Goal: Task Accomplishment & Management: Complete application form

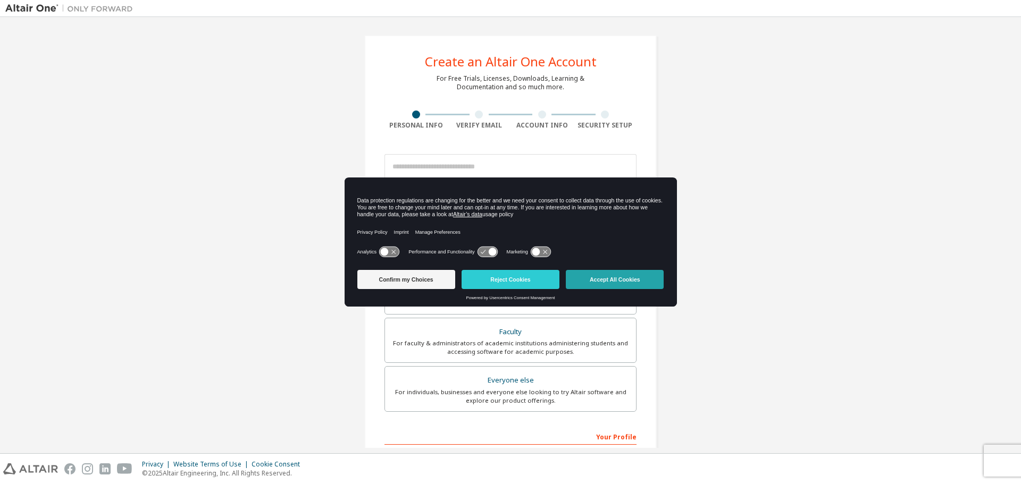
click at [618, 285] on button "Accept All Cookies" at bounding box center [615, 279] width 98 height 19
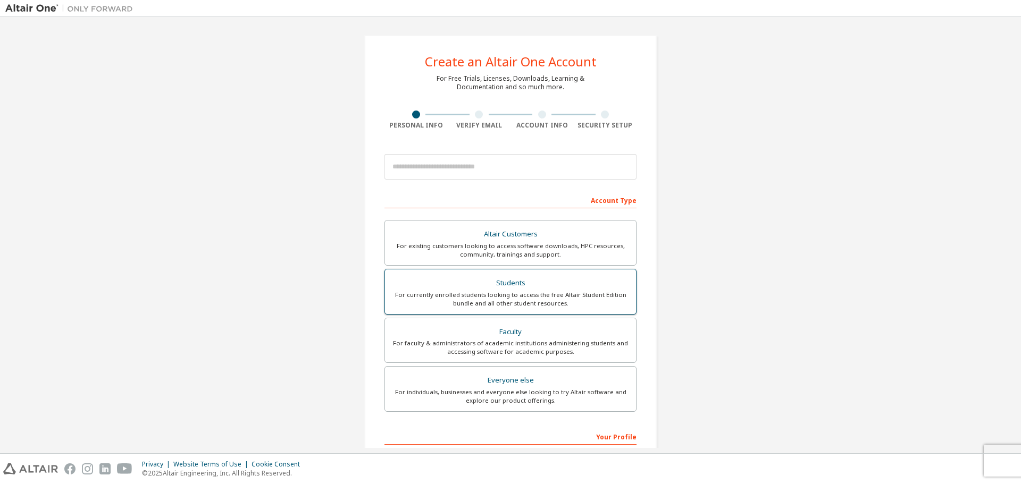
click at [539, 306] on div "For currently enrolled students looking to access the free Altair Student Editi…" at bounding box center [510, 299] width 238 height 17
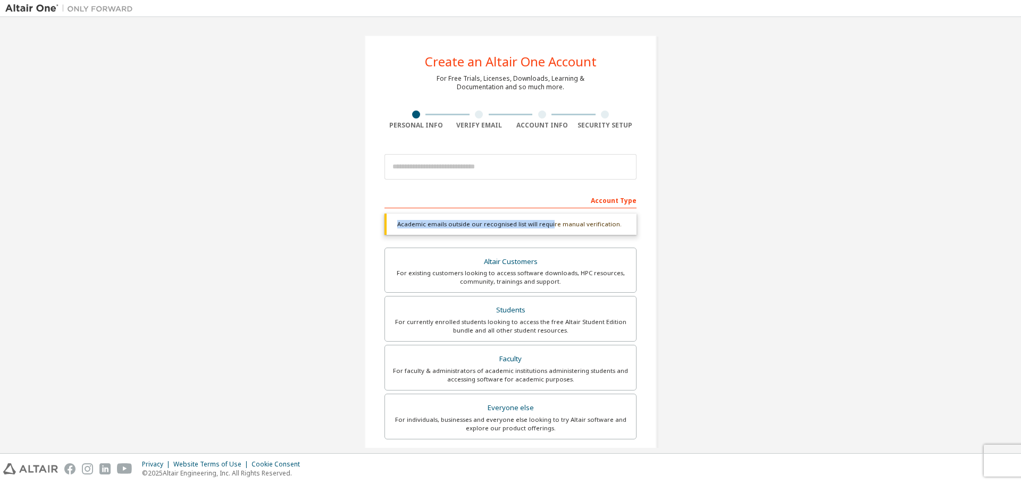
drag, startPoint x: 395, startPoint y: 227, endPoint x: 547, endPoint y: 237, distance: 151.9
click at [547, 237] on div "Academic emails outside our recognised list will require manual verification. Y…" at bounding box center [510, 228] width 252 height 28
click at [559, 230] on div "Academic emails outside our recognised list will require manual verification." at bounding box center [510, 224] width 252 height 21
drag, startPoint x: 505, startPoint y: 227, endPoint x: 612, endPoint y: 229, distance: 106.9
click at [612, 229] on div "Academic emails outside our recognised list will require manual verification." at bounding box center [510, 224] width 252 height 21
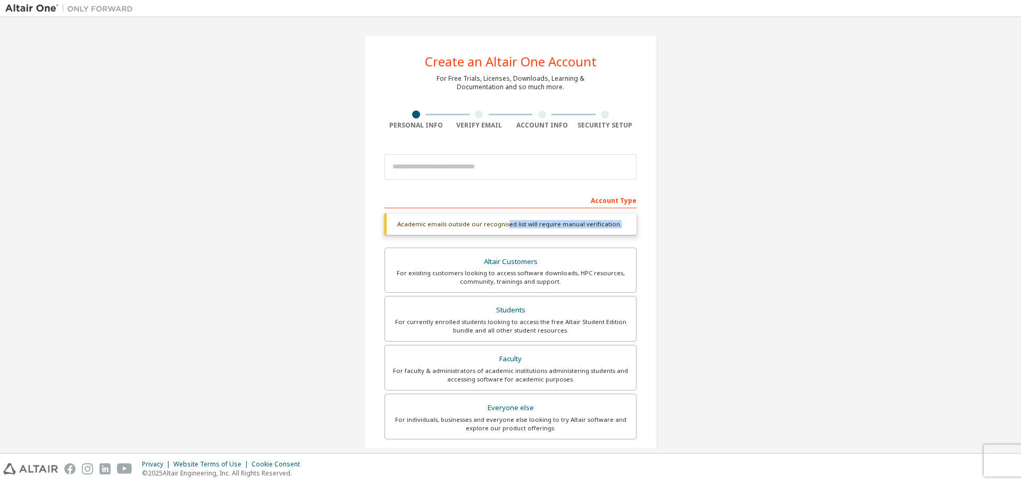
click at [613, 229] on div "Academic emails outside our recognised list will require manual verification." at bounding box center [510, 224] width 252 height 21
click at [699, 226] on div "Create an Altair One Account For Free Trials, Licenses, Downloads, Learning & D…" at bounding box center [510, 317] width 1010 height 591
click at [560, 177] on input "email" at bounding box center [510, 167] width 252 height 26
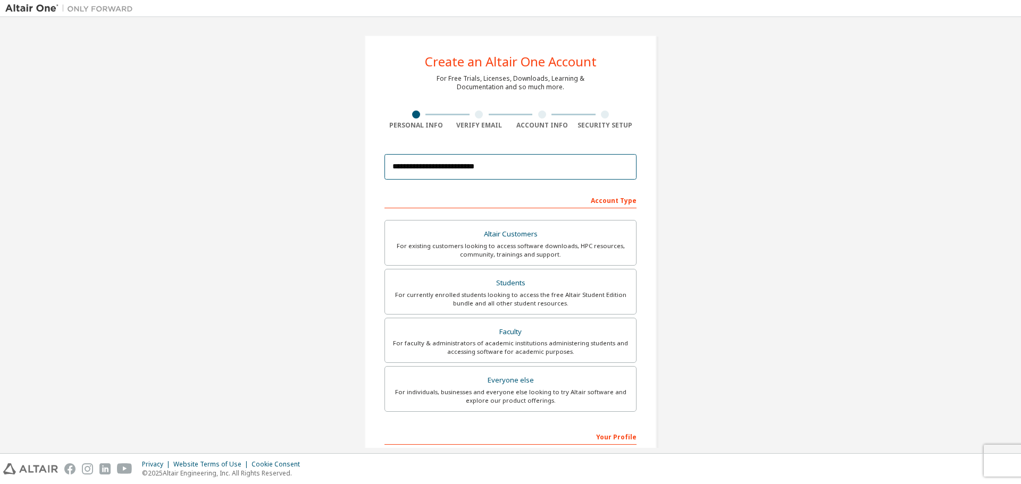
drag, startPoint x: 504, startPoint y: 174, endPoint x: 303, endPoint y: 170, distance: 200.5
click at [306, 169] on div "**********" at bounding box center [510, 303] width 1010 height 563
paste input "email"
type input "**********"
click at [832, 162] on div "**********" at bounding box center [510, 303] width 1010 height 563
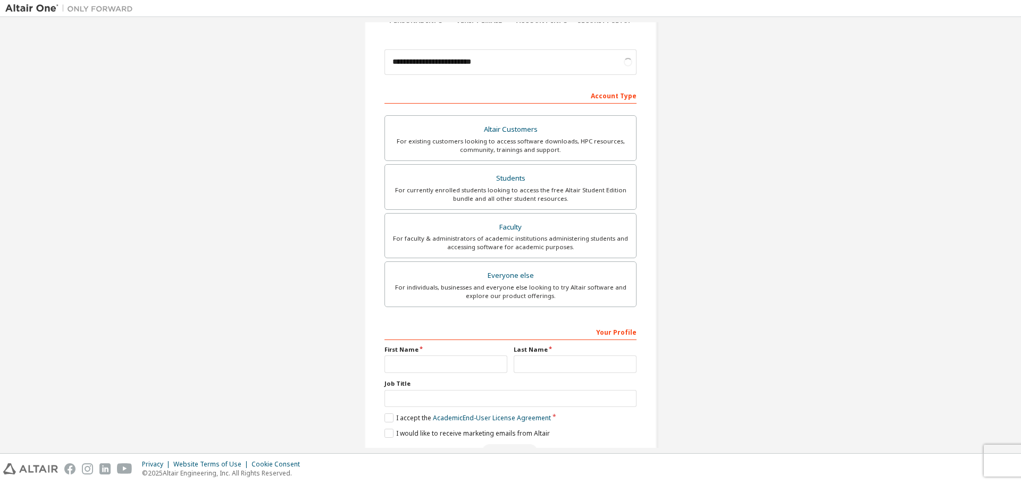
scroll to position [106, 0]
click at [453, 361] on input "text" at bounding box center [445, 363] width 123 height 18
type input "*"
type input "*****"
type input "*******"
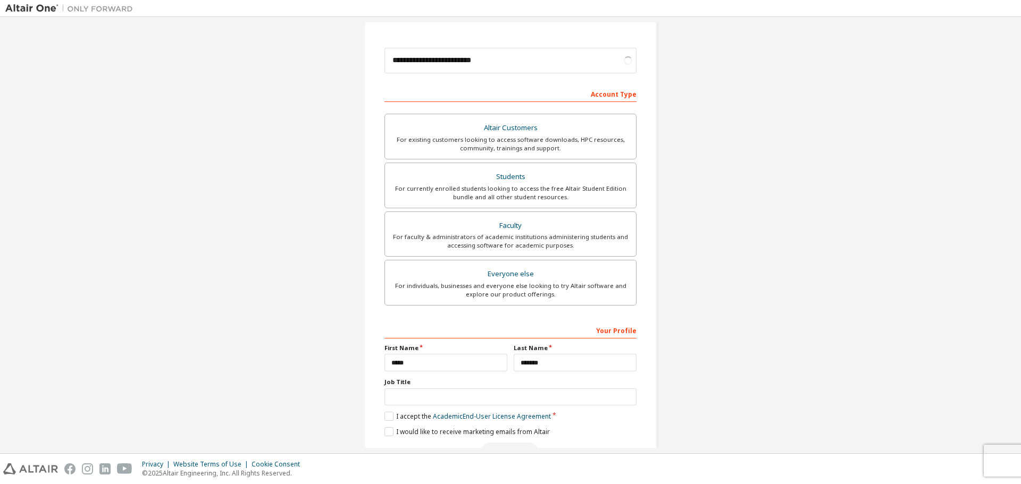
click at [432, 387] on label "Job Title" at bounding box center [510, 382] width 252 height 9
click at [429, 390] on input "text" at bounding box center [510, 398] width 252 height 18
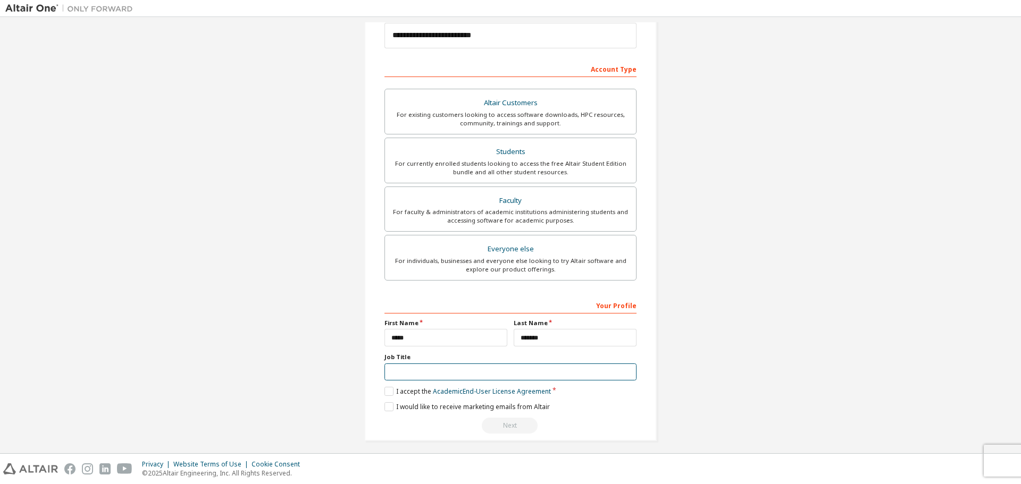
scroll to position [137, 0]
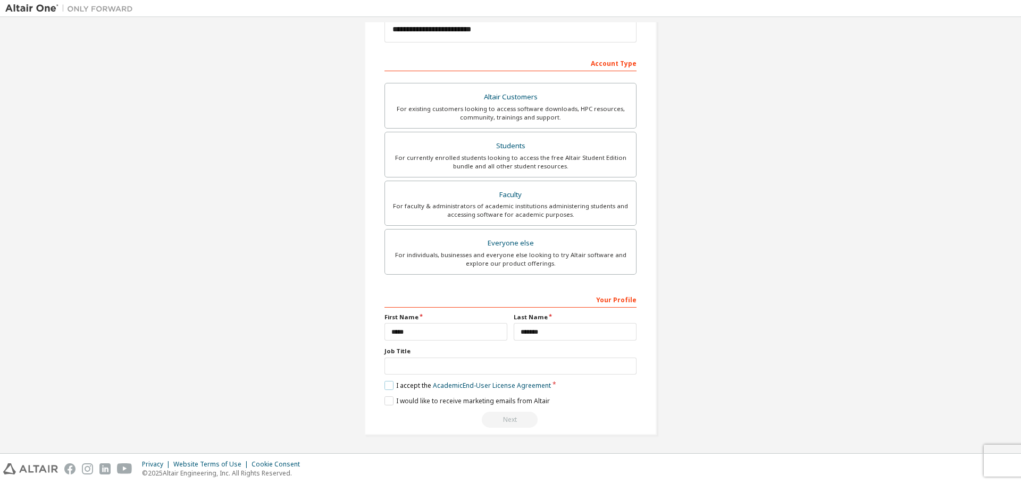
click at [389, 386] on label "I accept the Academic End-User License Agreement" at bounding box center [467, 385] width 166 height 9
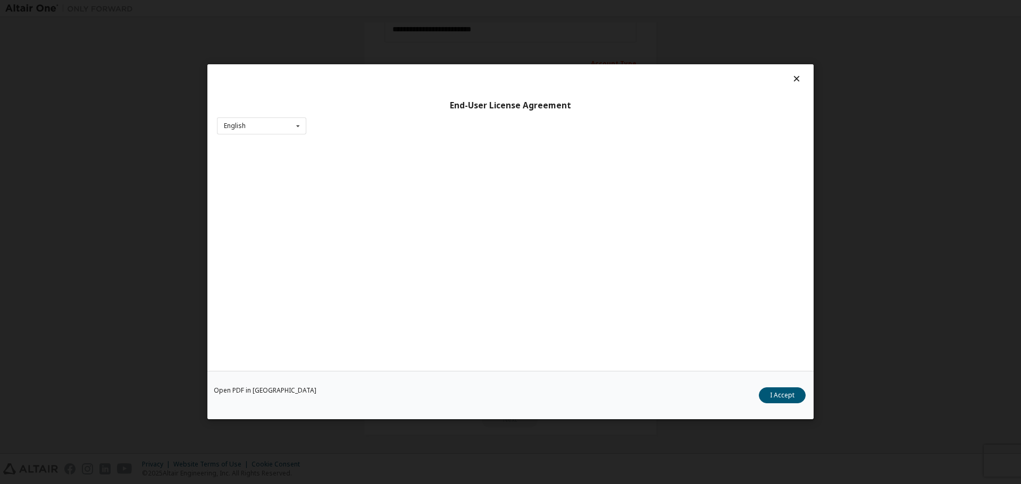
click at [383, 397] on div "Open PDF in New Tab I Accept" at bounding box center [510, 396] width 606 height 48
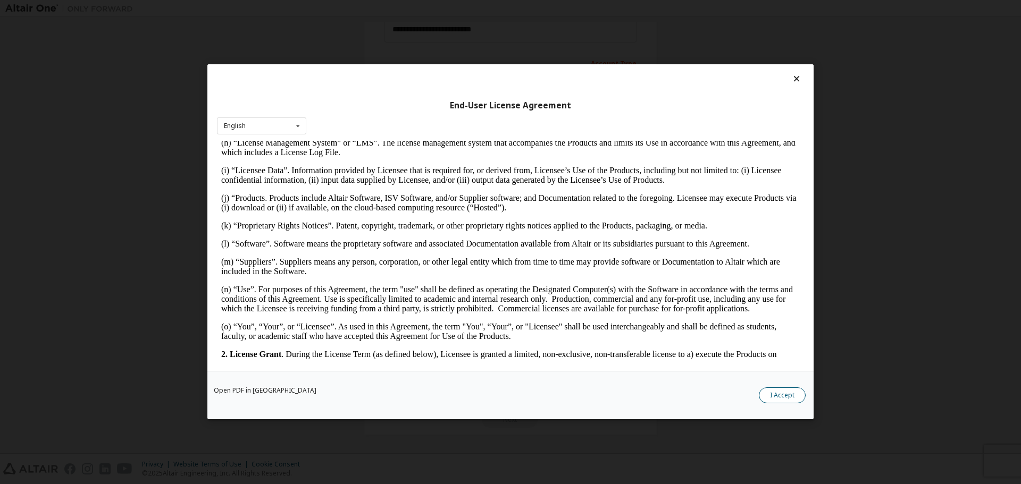
scroll to position [425, 0]
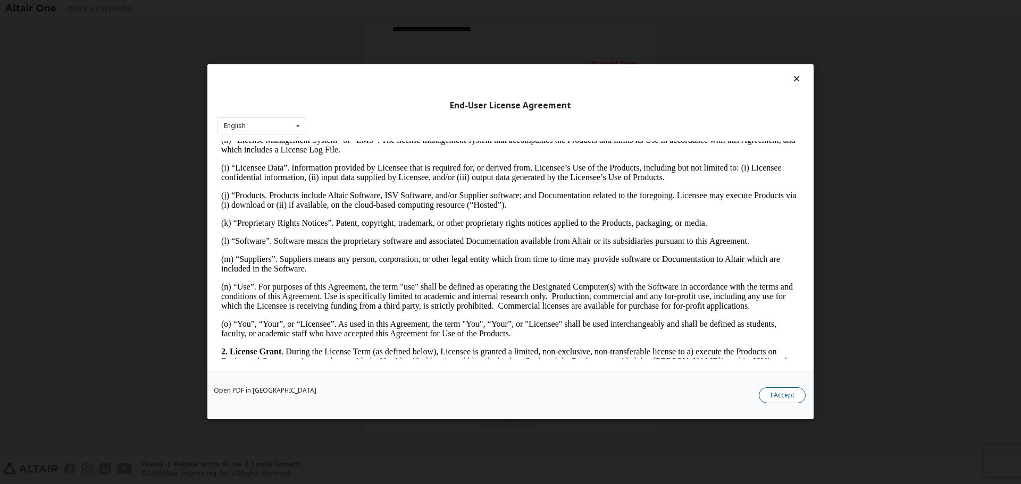
click at [797, 397] on button "I Accept" at bounding box center [782, 396] width 47 height 16
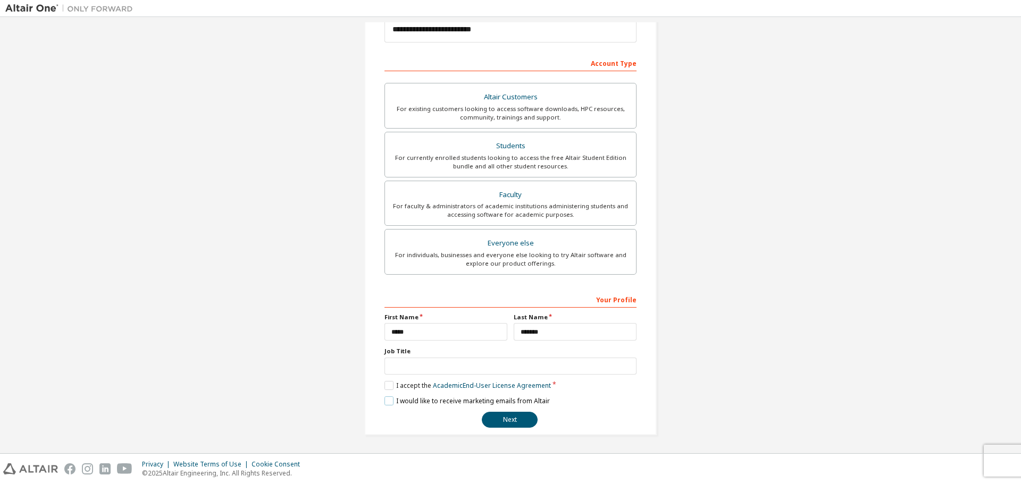
click at [384, 403] on label "I would like to receive marketing emails from Altair" at bounding box center [466, 401] width 165 height 9
click at [435, 363] on input "text" at bounding box center [510, 367] width 252 height 18
type input "*******"
click at [503, 425] on button "Next" at bounding box center [510, 420] width 56 height 16
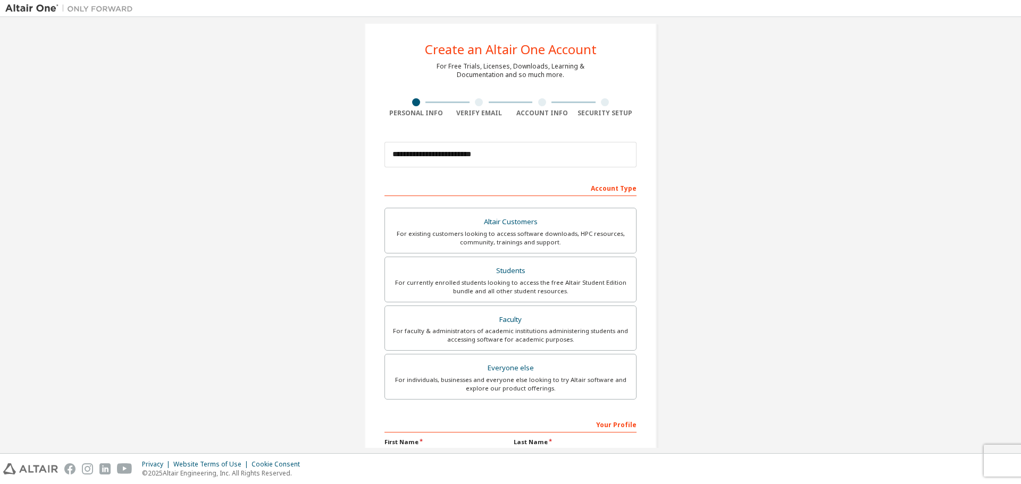
scroll to position [0, 0]
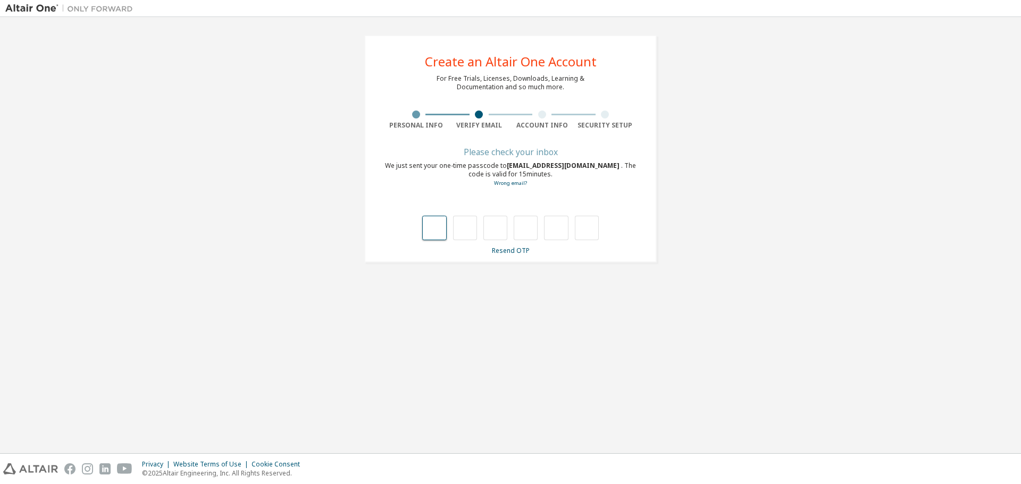
type input "*"
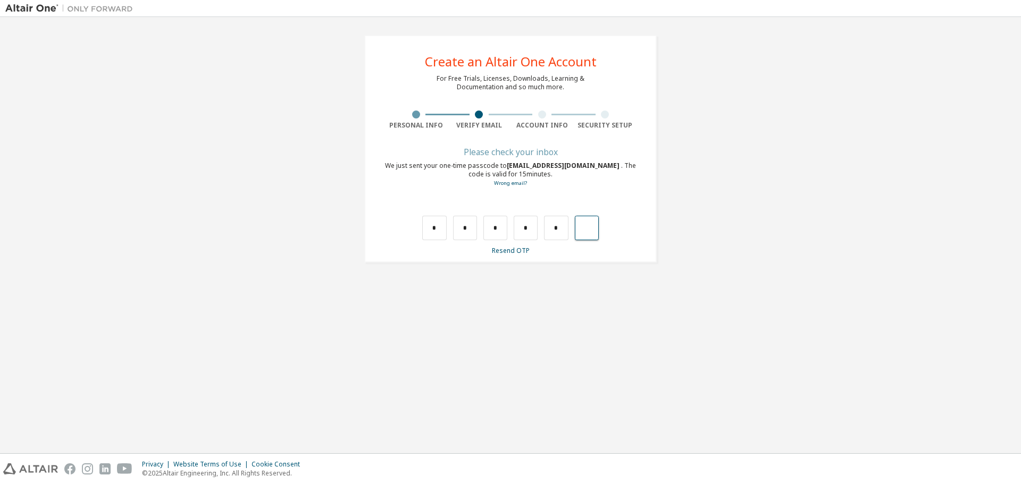
type input "*"
